Goal: Task Accomplishment & Management: Complete application form

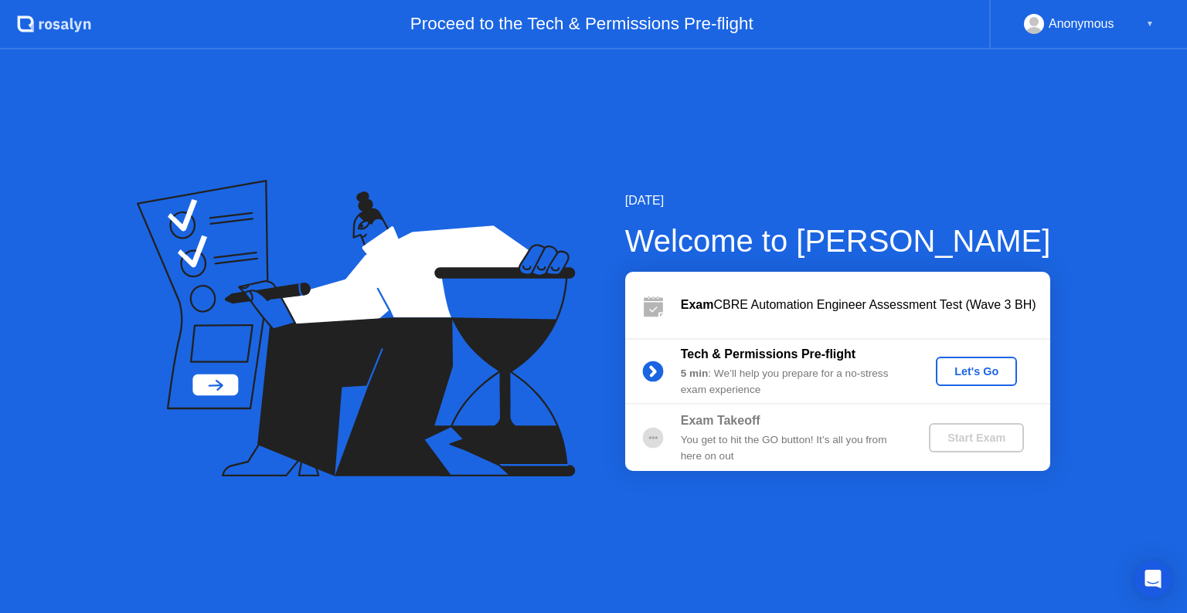
click at [990, 370] on div "Let's Go" at bounding box center [976, 371] width 69 height 12
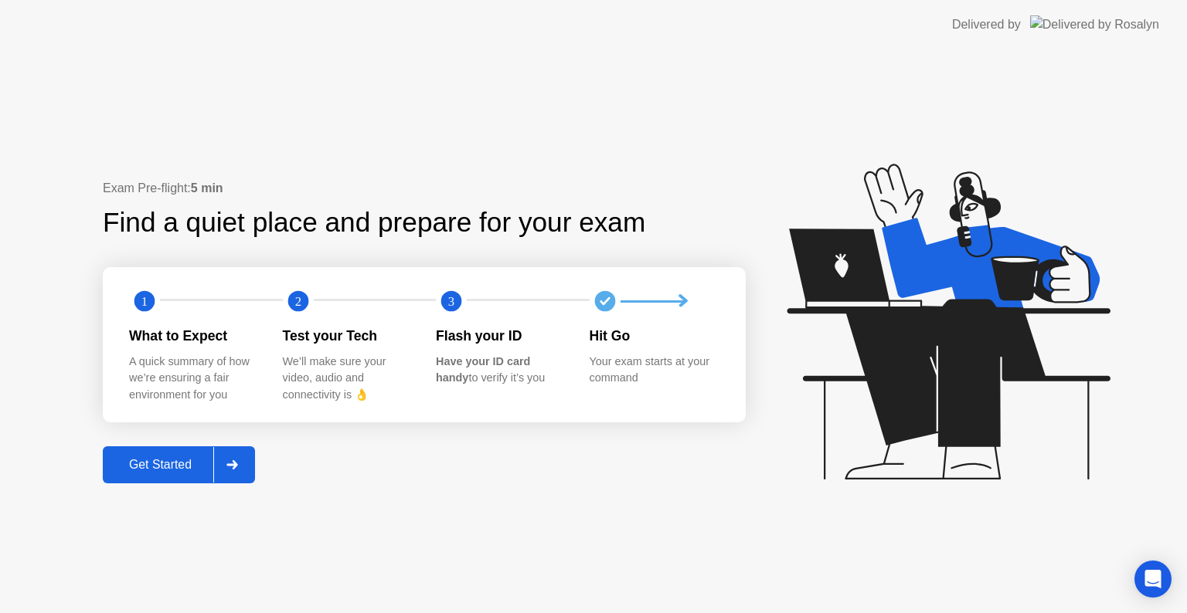
click at [151, 477] on button "Get Started" at bounding box center [179, 465] width 152 height 37
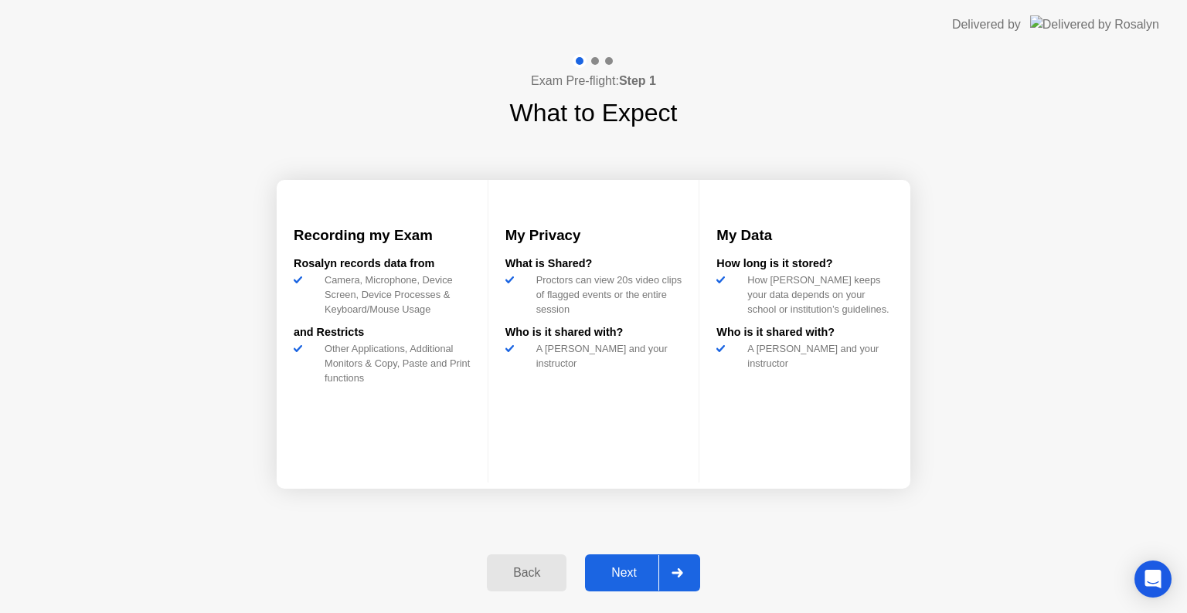
click at [627, 580] on div "Next" at bounding box center [623, 573] width 69 height 14
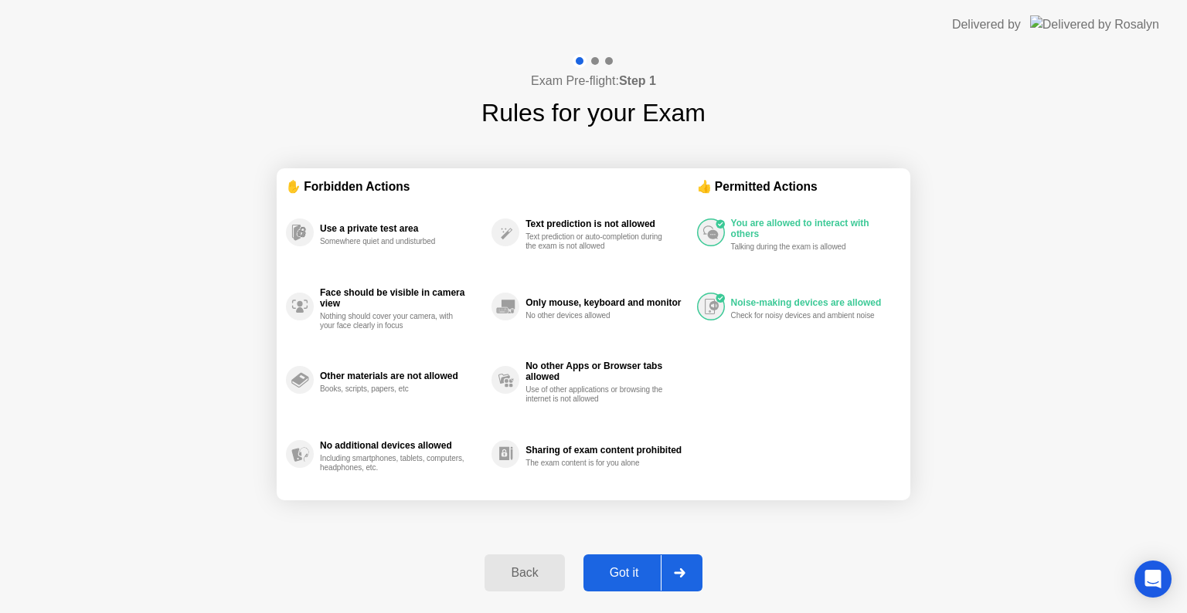
click at [627, 580] on div "Got it" at bounding box center [624, 573] width 73 height 14
select select "**********"
select select "*******"
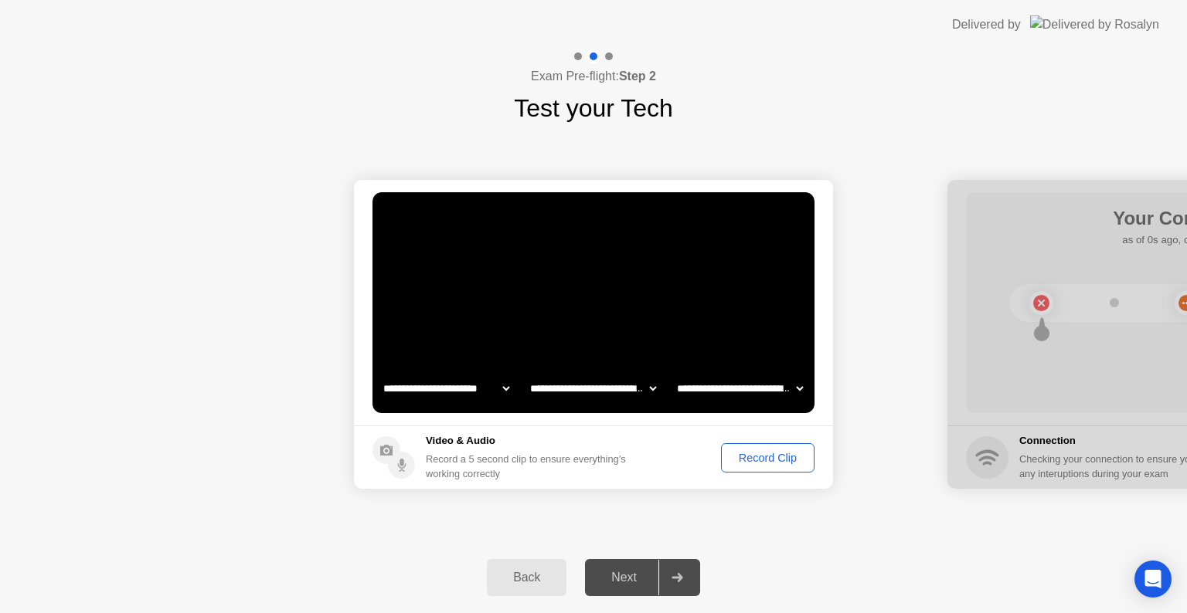
click at [758, 457] on div "Record Clip" at bounding box center [767, 458] width 83 height 12
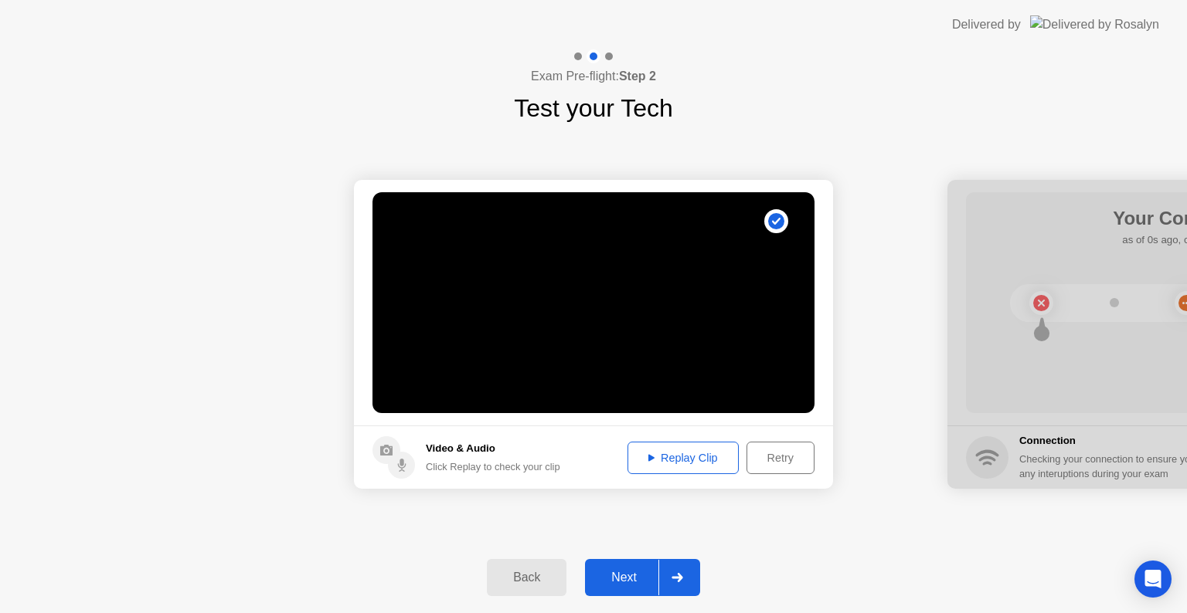
click at [694, 460] on div "Replay Clip" at bounding box center [683, 458] width 100 height 12
click at [638, 587] on button "Next" at bounding box center [642, 577] width 115 height 37
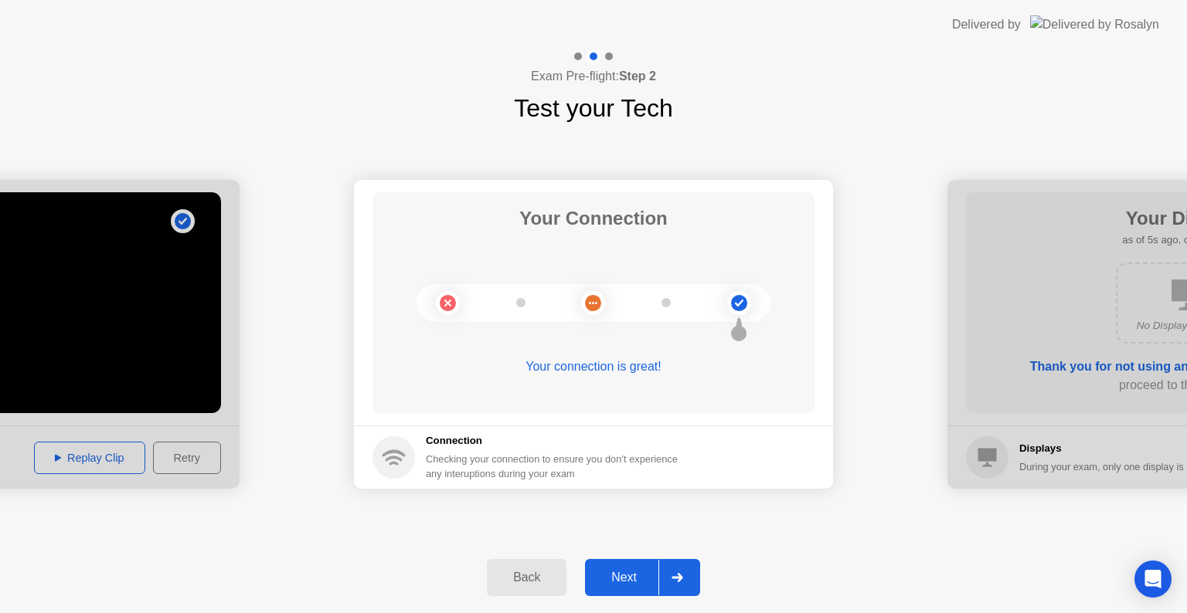
click at [638, 587] on button "Next" at bounding box center [642, 577] width 115 height 37
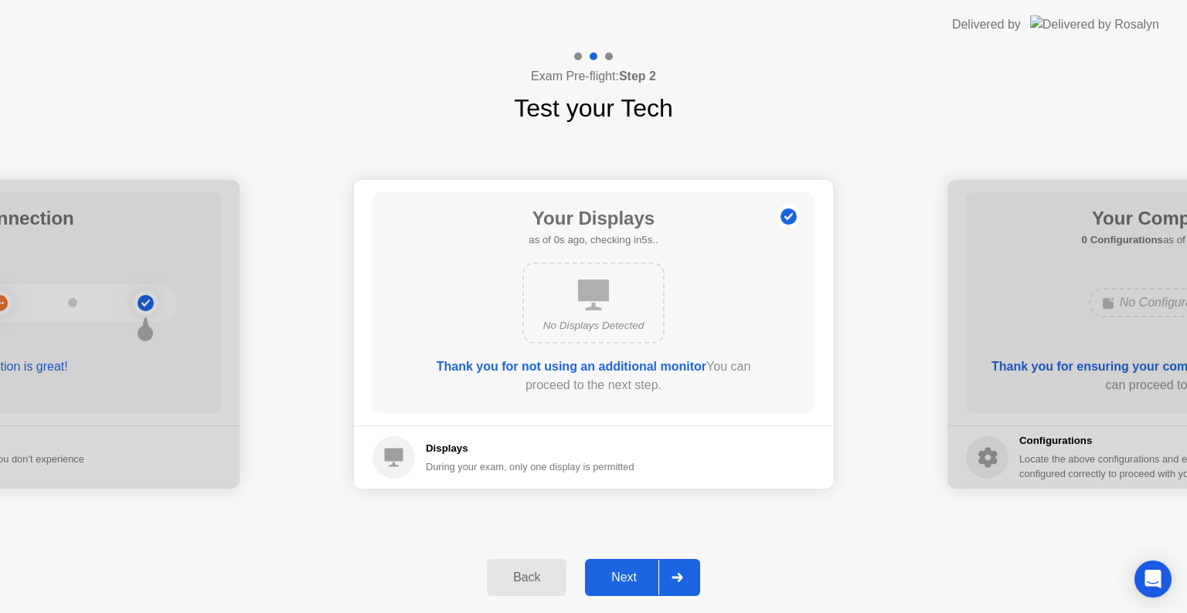
click at [638, 587] on button "Next" at bounding box center [642, 577] width 115 height 37
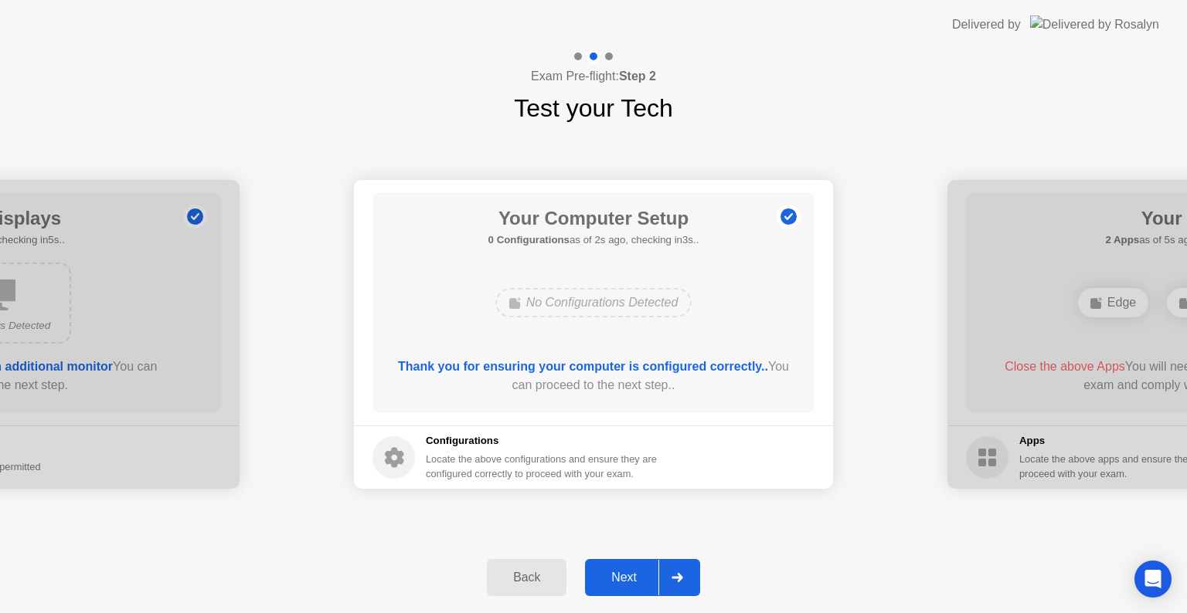
click at [638, 587] on button "Next" at bounding box center [642, 577] width 115 height 37
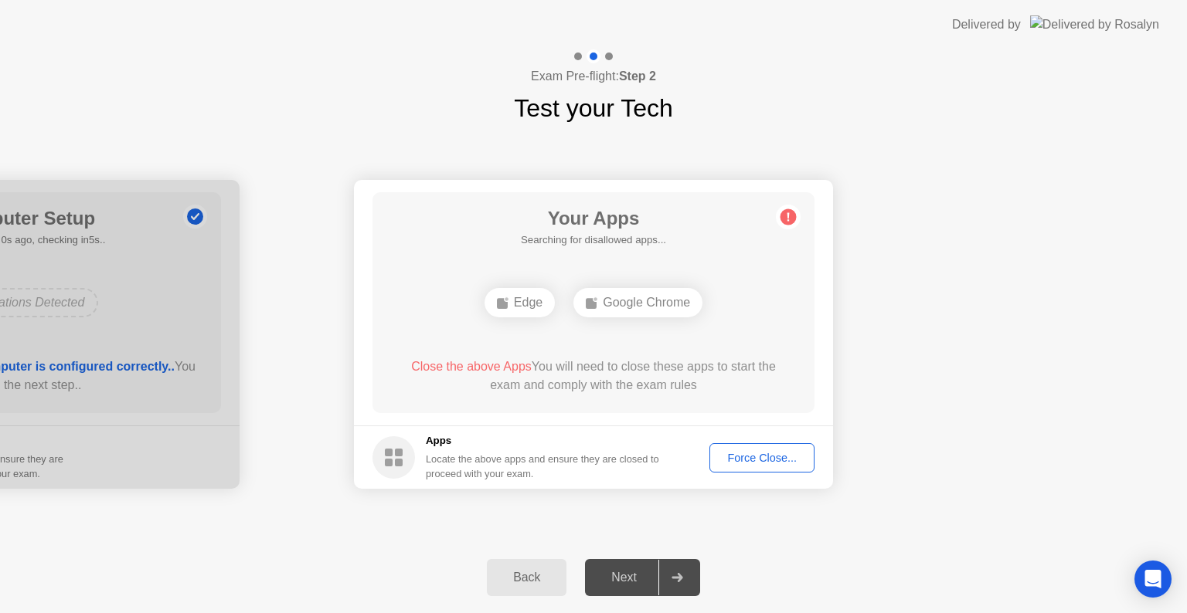
click at [761, 460] on div "Force Close..." at bounding box center [762, 458] width 94 height 12
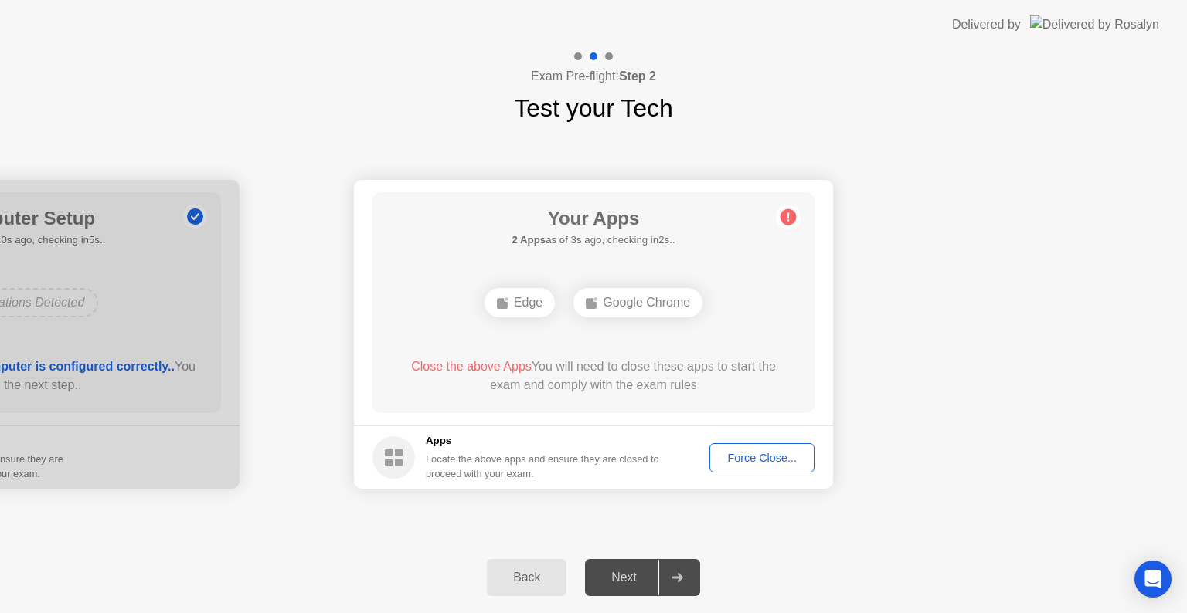
click at [800, 105] on div "Exam Pre-flight: Step 2 Test your Tech" at bounding box center [593, 87] width 1187 height 77
click at [603, 296] on div "Google Chrome" at bounding box center [637, 302] width 129 height 29
click at [773, 454] on div "Force Close..." at bounding box center [762, 458] width 94 height 12
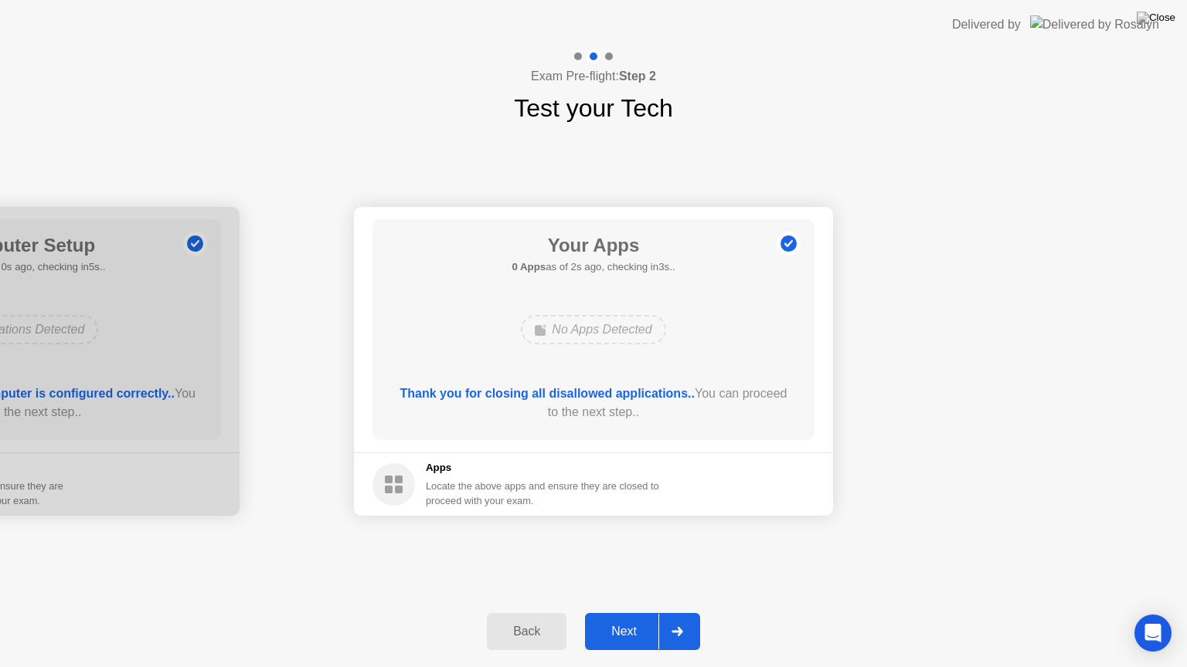
click at [643, 613] on div "Next" at bounding box center [623, 632] width 69 height 14
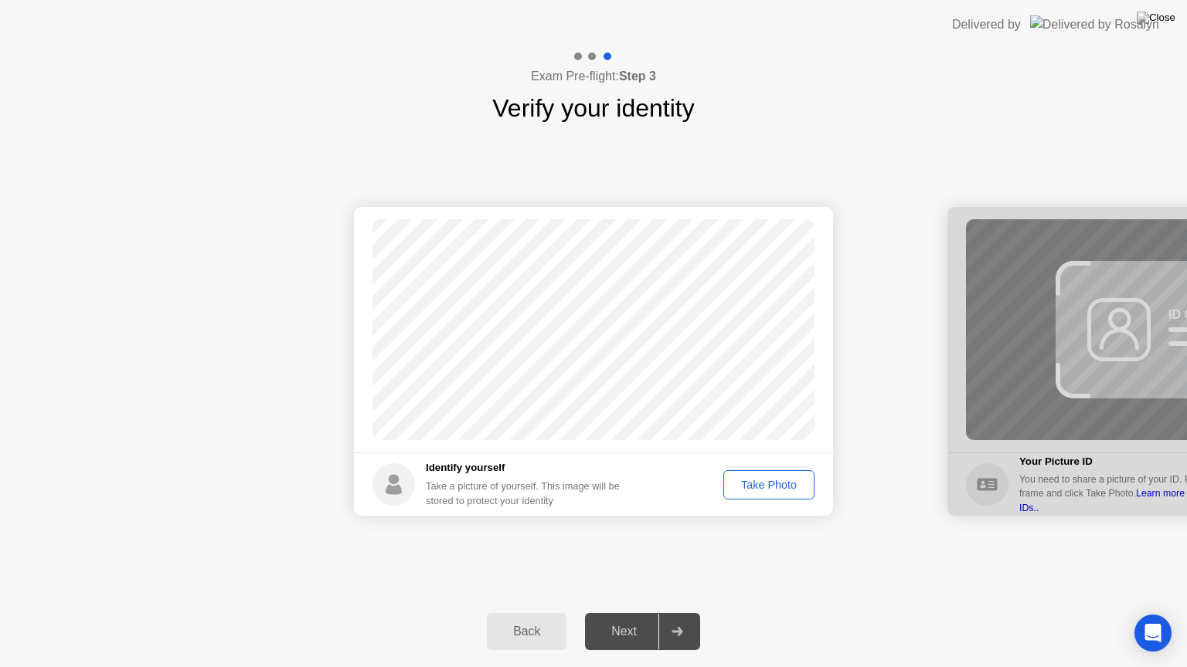
click at [772, 497] on button "Take Photo" at bounding box center [768, 484] width 91 height 29
click at [623, 613] on button "Next" at bounding box center [642, 631] width 115 height 37
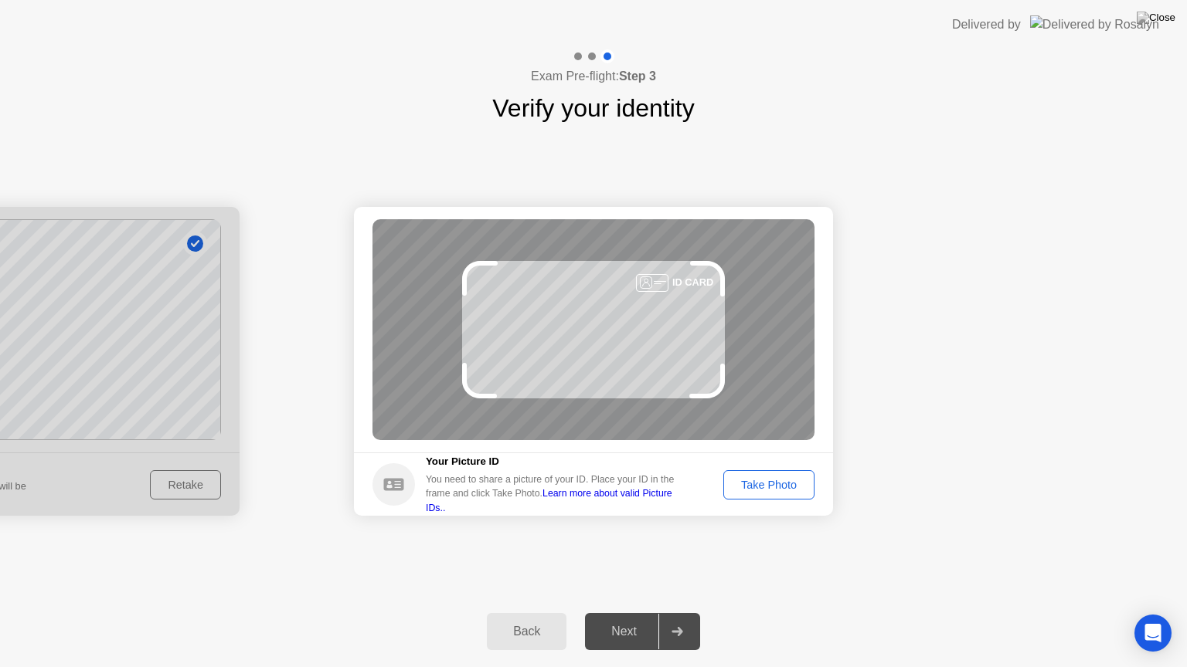
click at [766, 490] on div "Take Photo" at bounding box center [768, 485] width 80 height 12
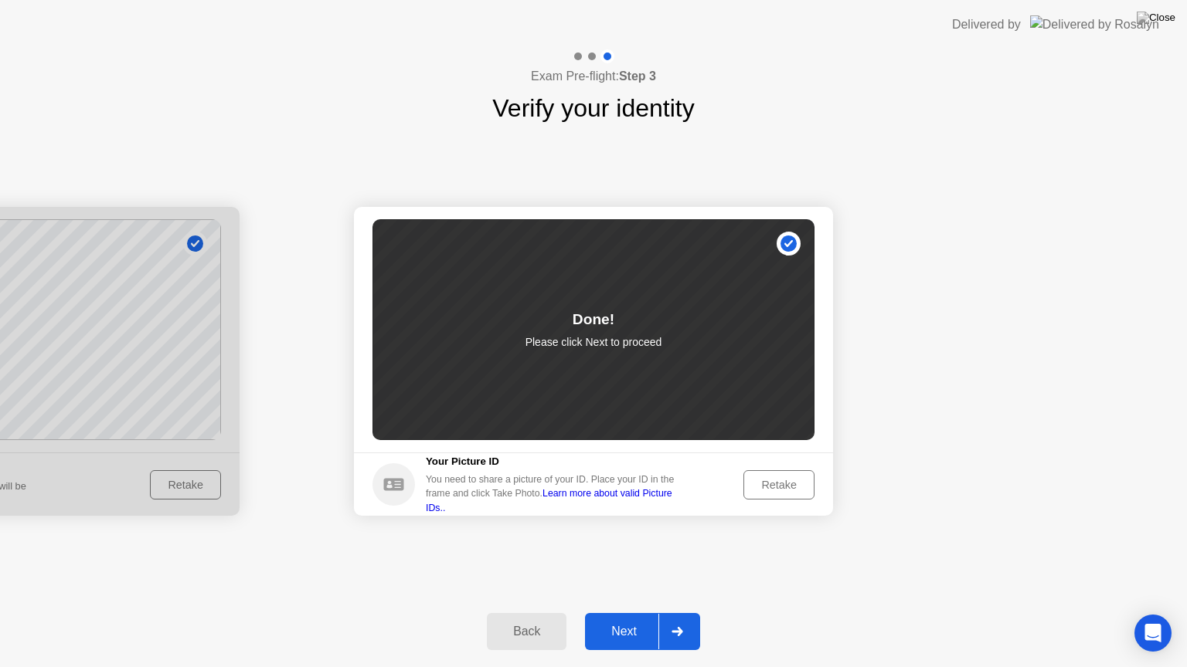
click at [640, 613] on div "Next" at bounding box center [623, 632] width 69 height 14
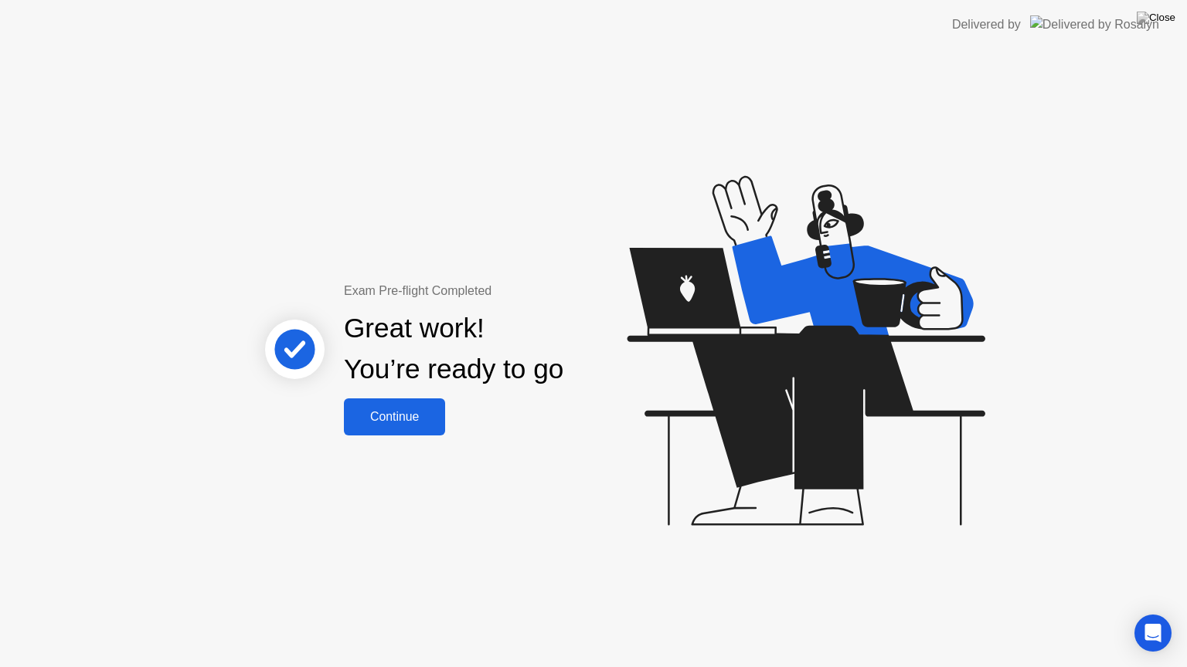
click at [416, 415] on div "Continue" at bounding box center [394, 417] width 92 height 14
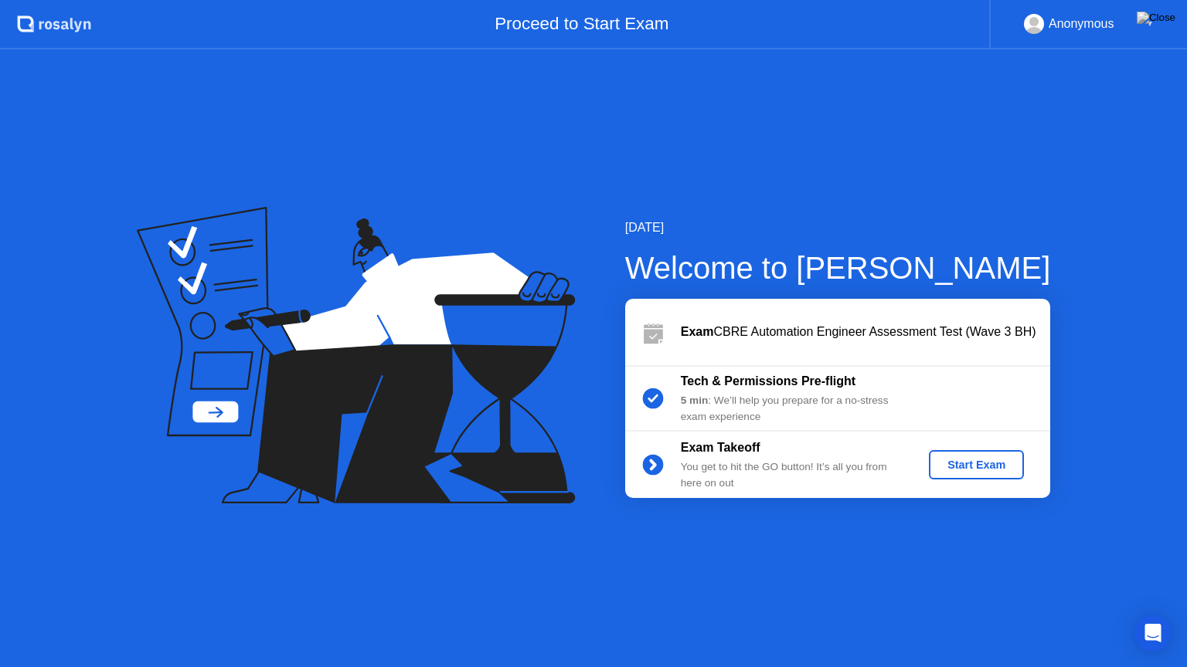
click at [954, 471] on div "Start Exam" at bounding box center [976, 465] width 83 height 12
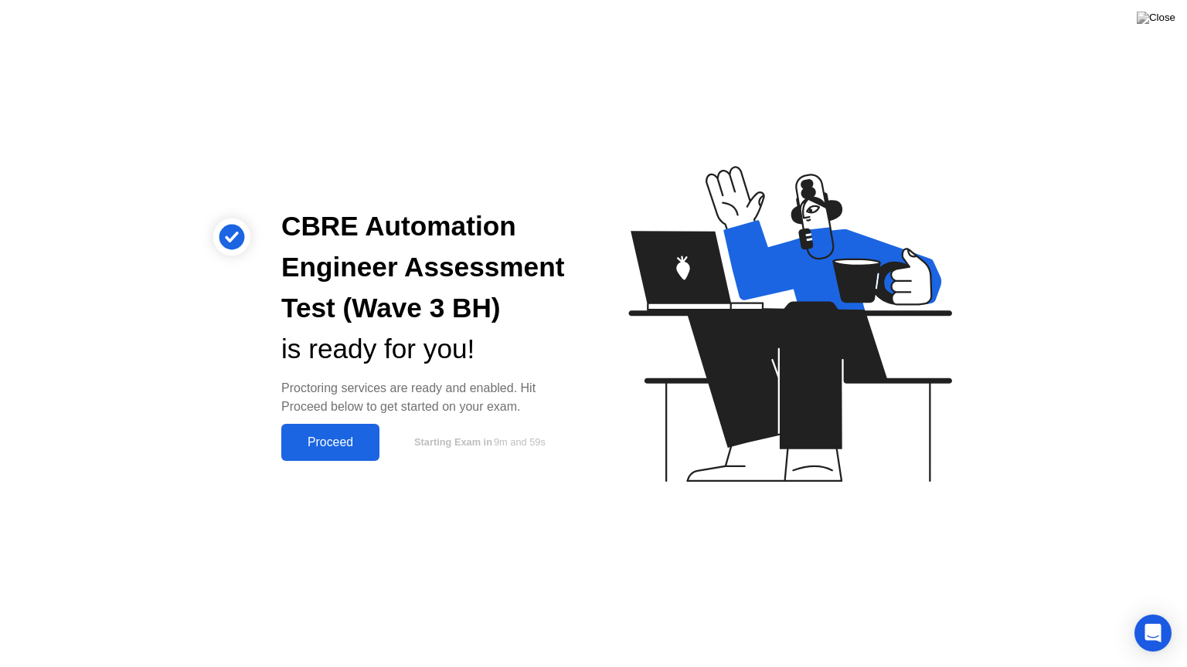
click at [353, 436] on div "Proceed" at bounding box center [330, 443] width 89 height 14
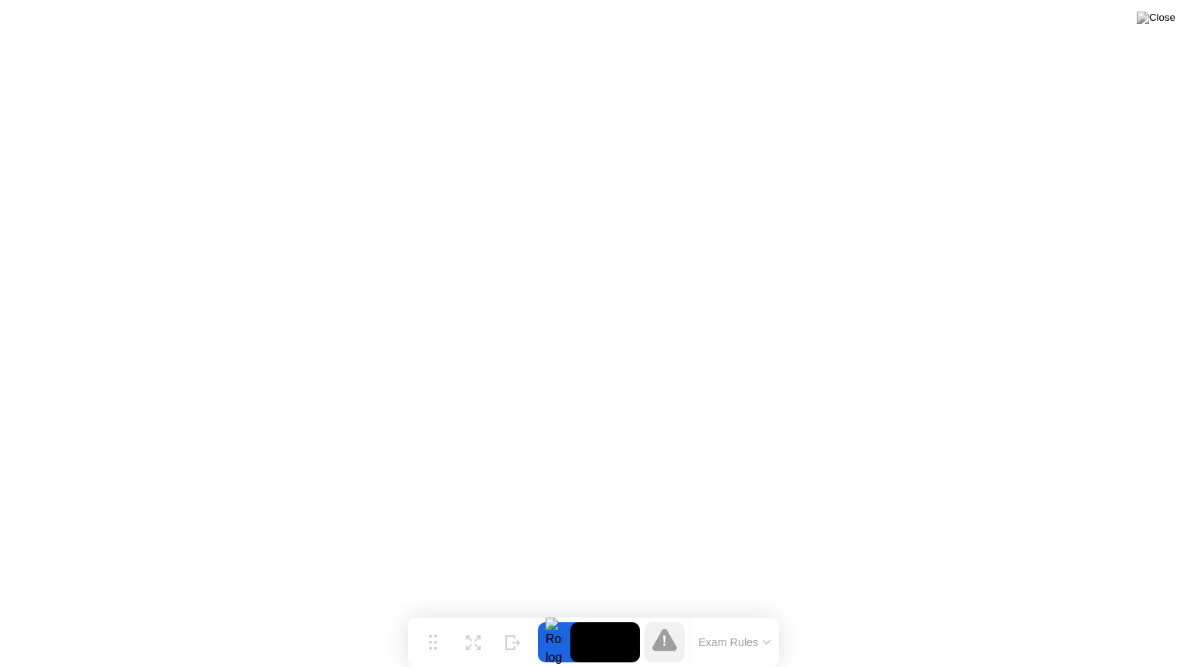
click at [770, 613] on button "Exam Rules" at bounding box center [735, 643] width 82 height 14
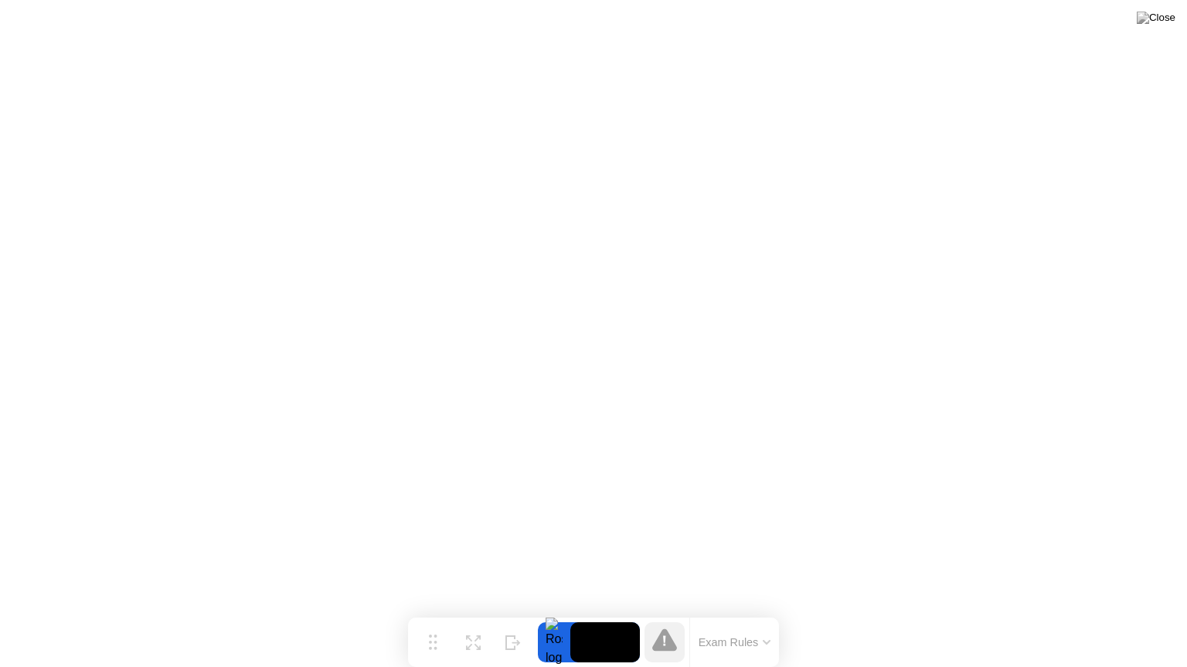
click at [1174, 9] on button at bounding box center [1156, 18] width 46 height 20
